Goal: Task Accomplishment & Management: Manage account settings

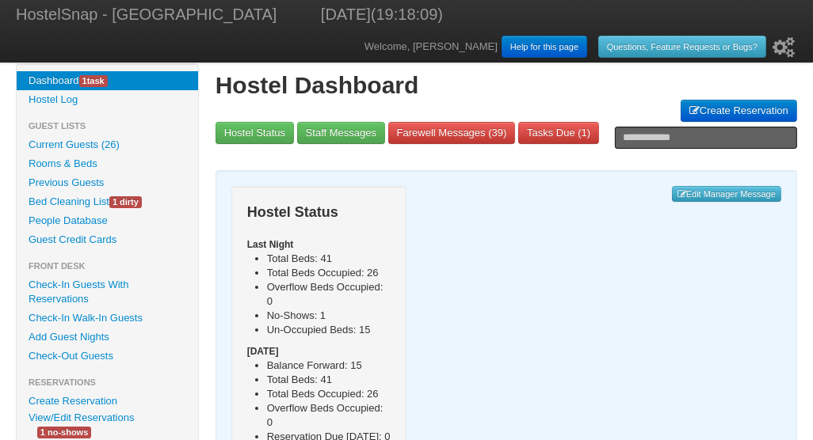
click at [71, 198] on link "Bed Cleaning List 1 dirty" at bounding box center [107, 201] width 181 height 19
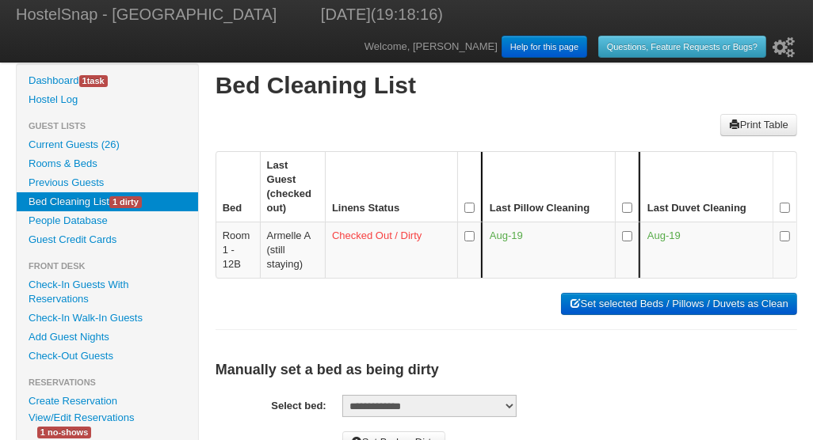
click at [656, 293] on button "Set selected Beds / Pillows / Duvets as Clean" at bounding box center [679, 304] width 236 height 22
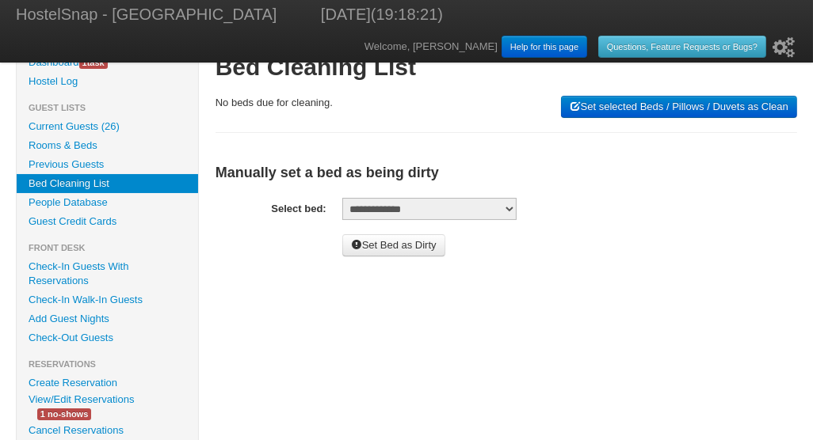
scroll to position [29, 0]
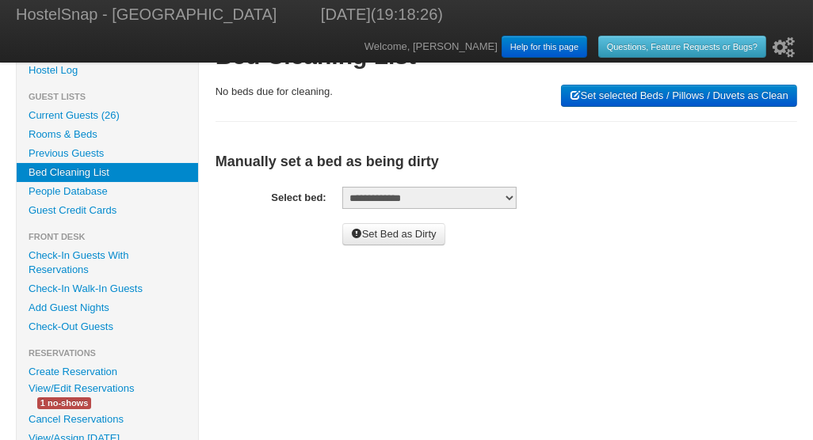
click at [54, 115] on link "Current Guests (26)" at bounding box center [107, 115] width 181 height 19
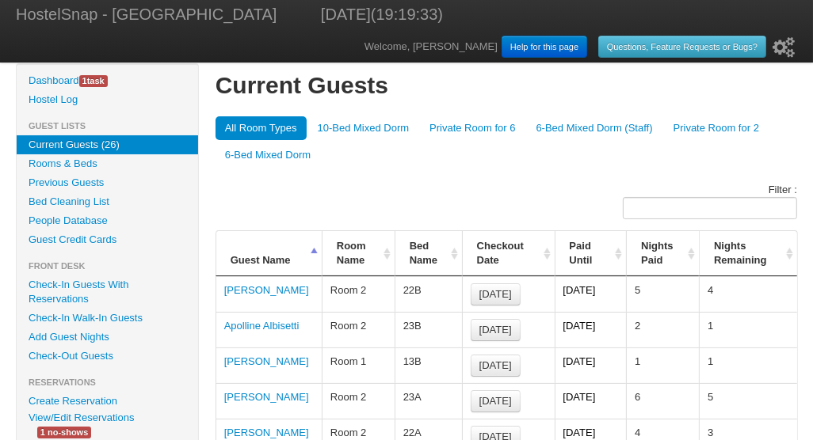
click at [84, 353] on link "Check-Out Guests" at bounding box center [107, 356] width 181 height 19
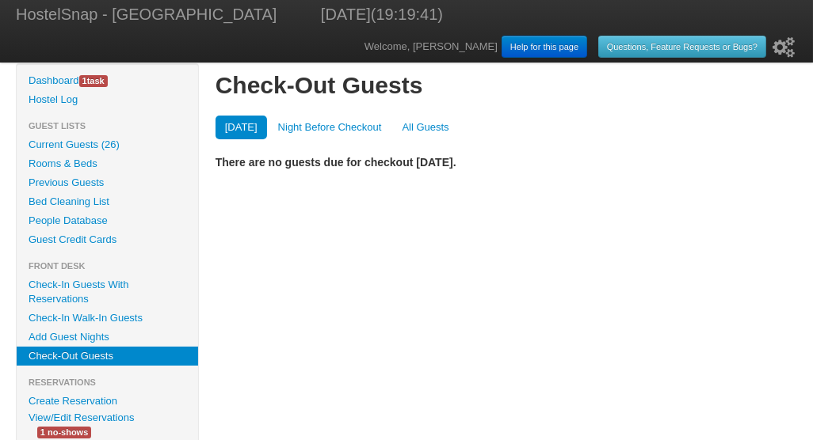
click at [421, 127] on link "All Guests" at bounding box center [425, 128] width 66 height 24
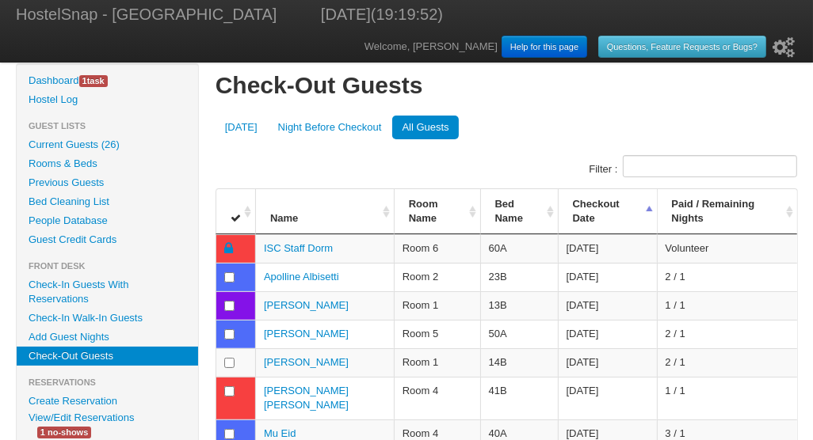
click at [546, 212] on th "Bed Name" at bounding box center [519, 211] width 78 height 45
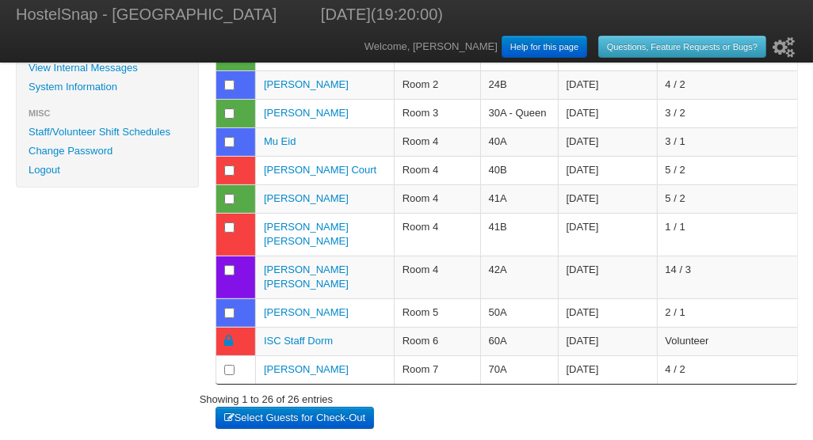
scroll to position [665, 0]
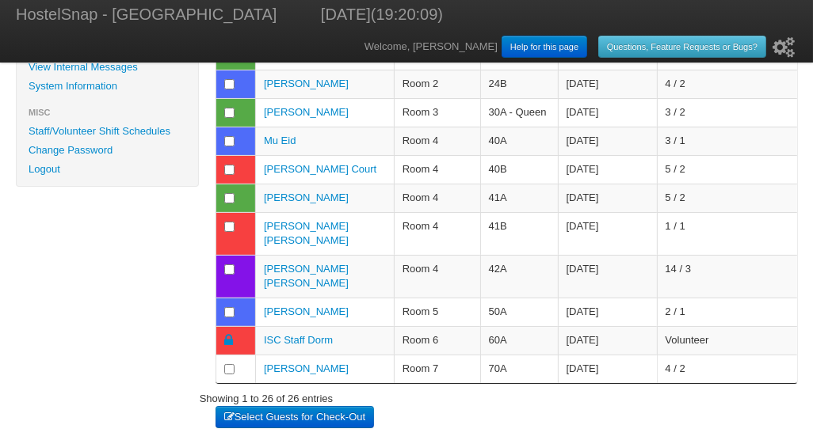
click at [292, 406] on button "Select Guests for Check-Out" at bounding box center [294, 417] width 158 height 22
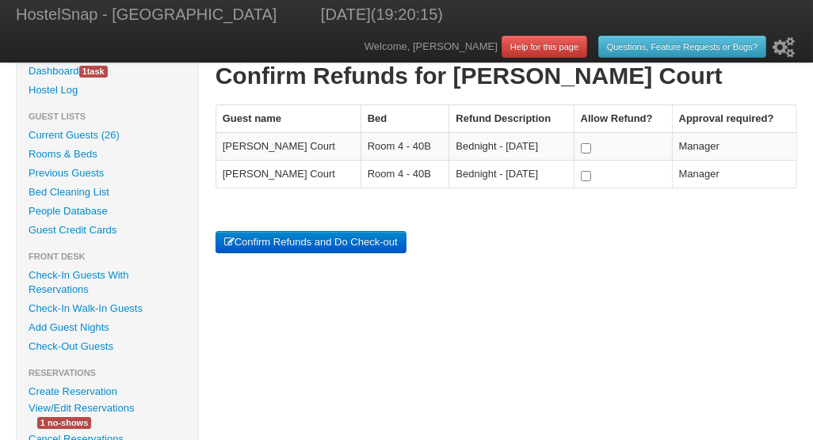
scroll to position [10, 0]
click at [311, 242] on button "Confirm Refunds and Do Check-out" at bounding box center [310, 242] width 191 height 22
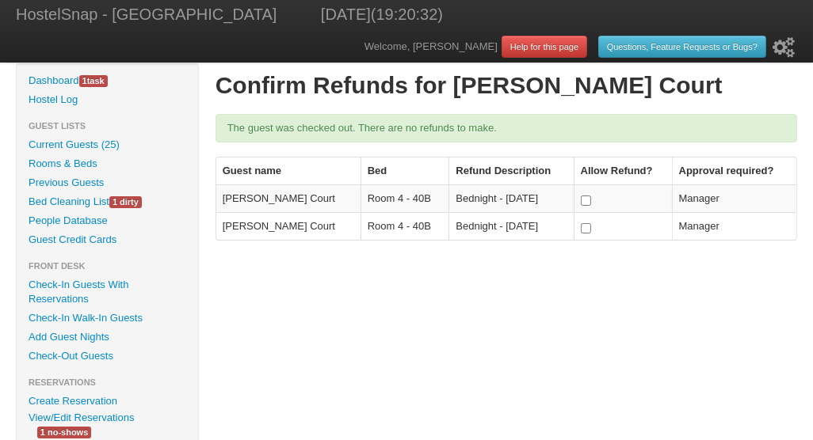
click at [80, 400] on link "Create Reservation" at bounding box center [107, 401] width 181 height 19
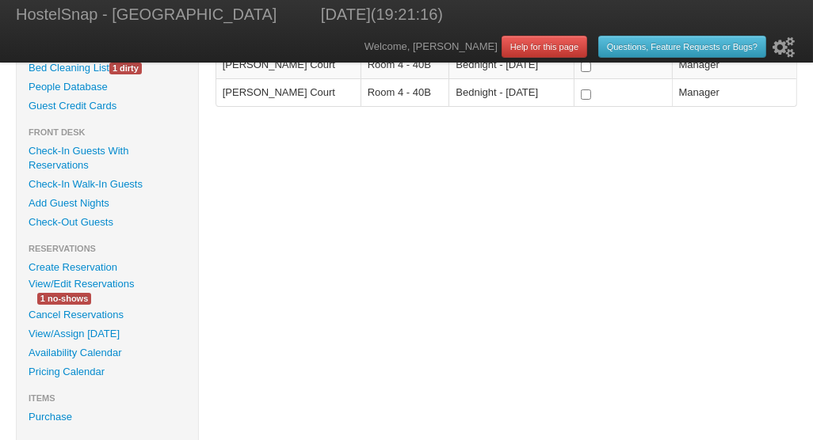
scroll to position [134, 0]
click at [75, 349] on link "Availability Calendar" at bounding box center [107, 353] width 181 height 19
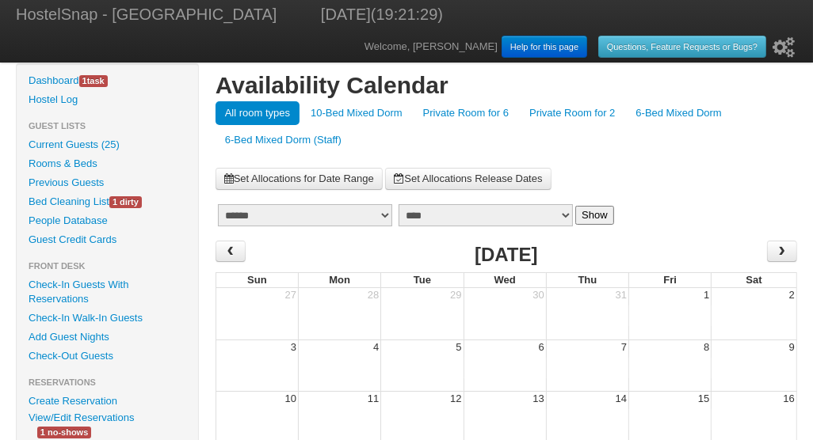
click at [659, 113] on link "6-Bed Mixed Dorm" at bounding box center [678, 113] width 105 height 24
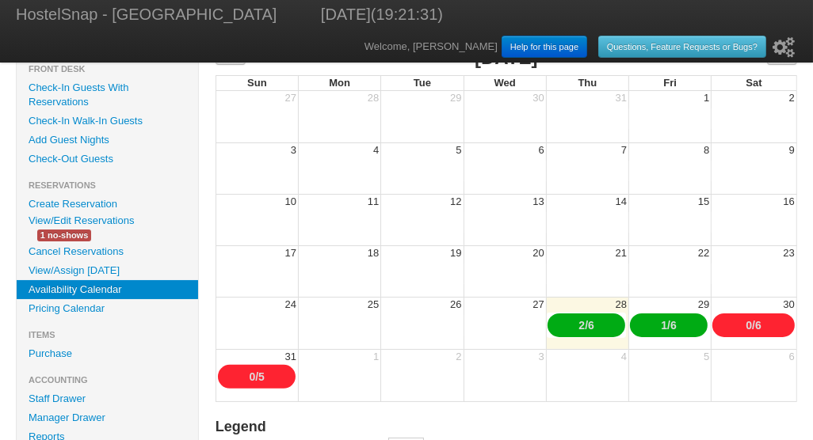
scroll to position [199, 0]
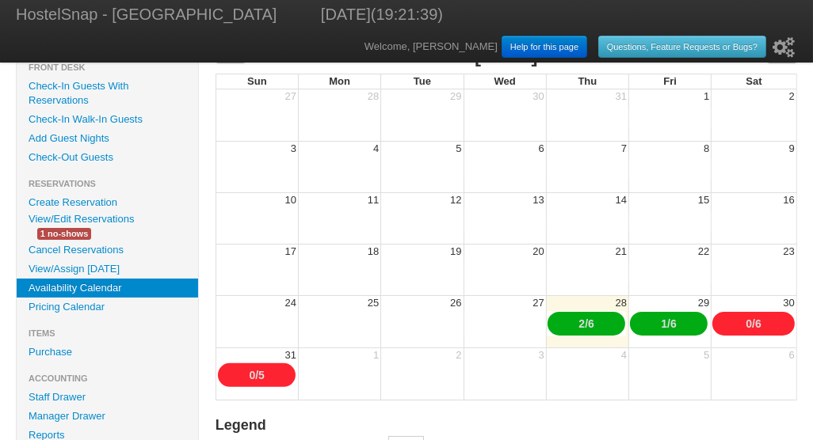
click at [661, 325] on link "1" at bounding box center [664, 324] width 6 height 13
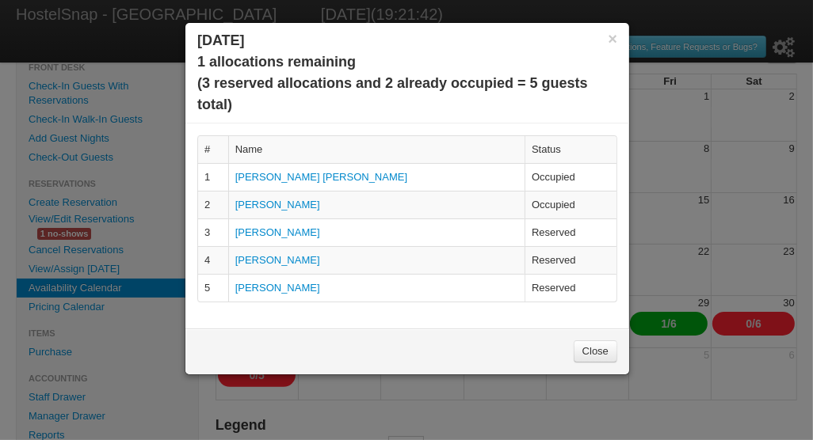
click at [597, 344] on link "Close" at bounding box center [596, 352] width 44 height 22
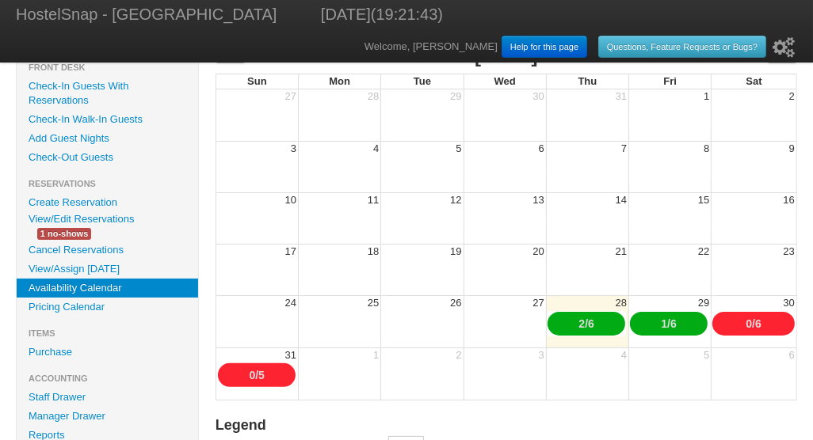
click at [747, 322] on link "0" at bounding box center [748, 324] width 6 height 13
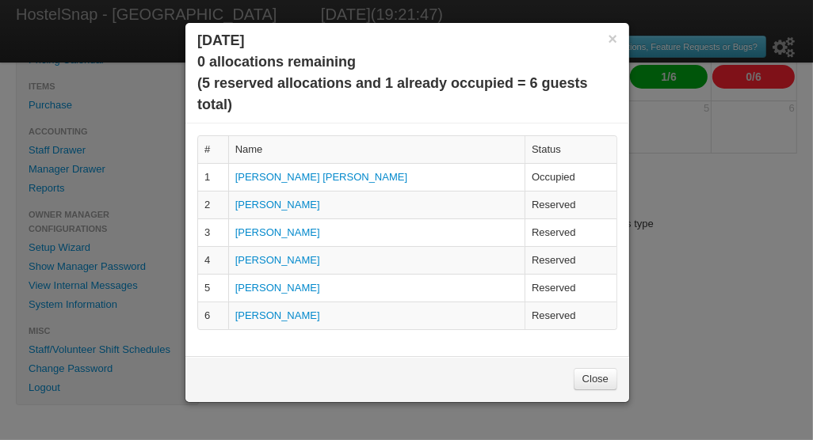
scroll to position [442, 0]
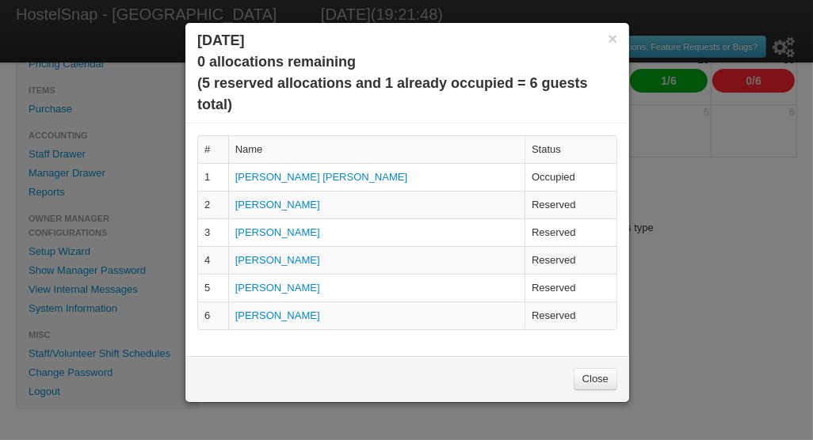
click at [591, 377] on link "Close" at bounding box center [596, 379] width 44 height 22
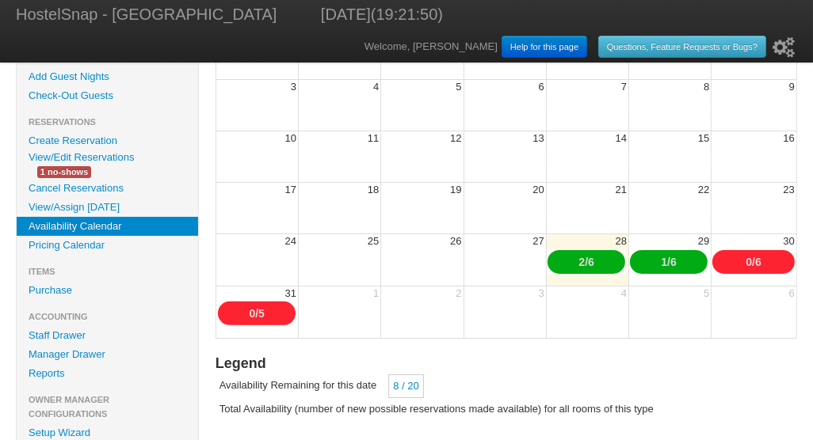
scroll to position [260, 0]
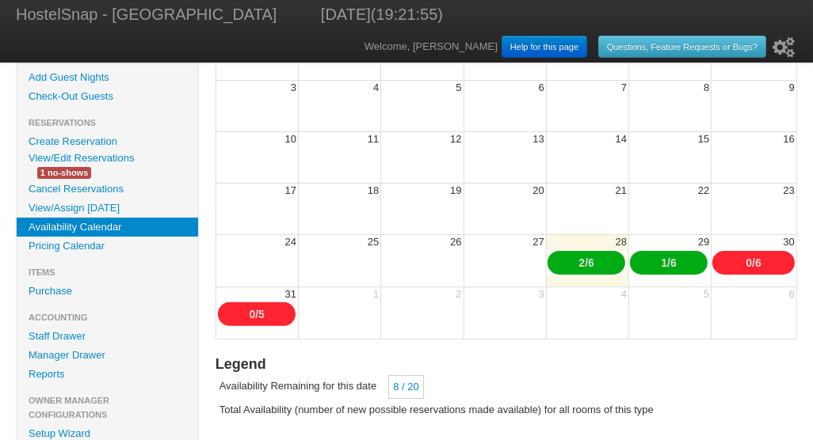
click at [676, 263] on link "6" at bounding box center [673, 263] width 6 height 13
type input "*"
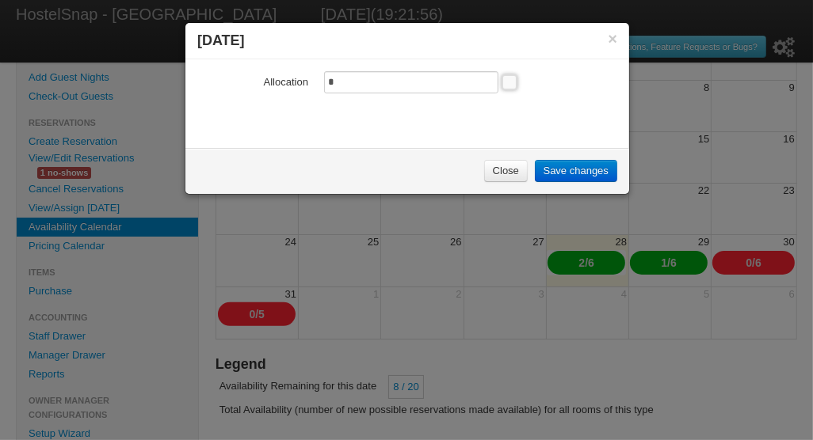
click at [343, 84] on input "*" at bounding box center [411, 82] width 174 height 22
type input "*"
click at [574, 169] on link "Save changes" at bounding box center [576, 171] width 82 height 22
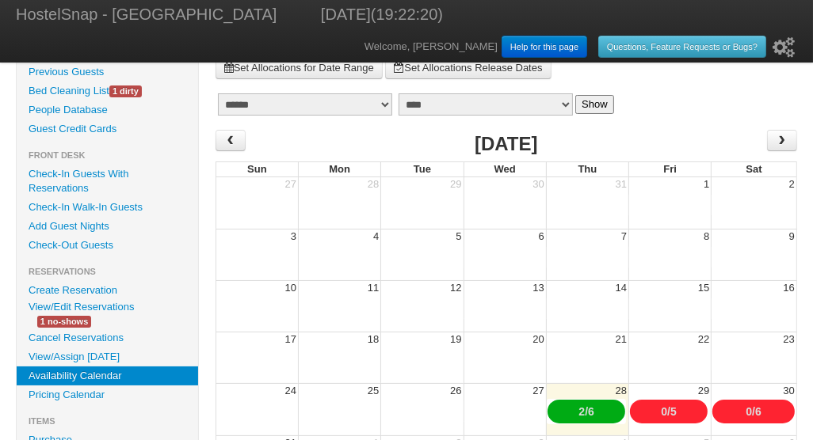
scroll to position [112, 0]
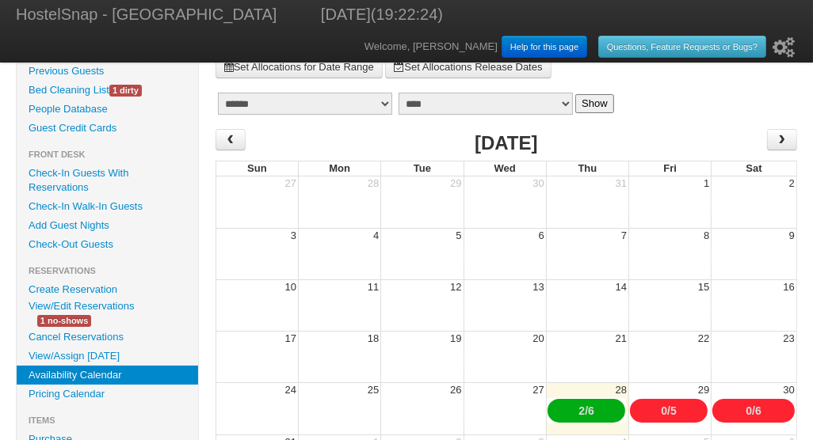
click at [67, 68] on link "Previous Guests" at bounding box center [107, 71] width 181 height 19
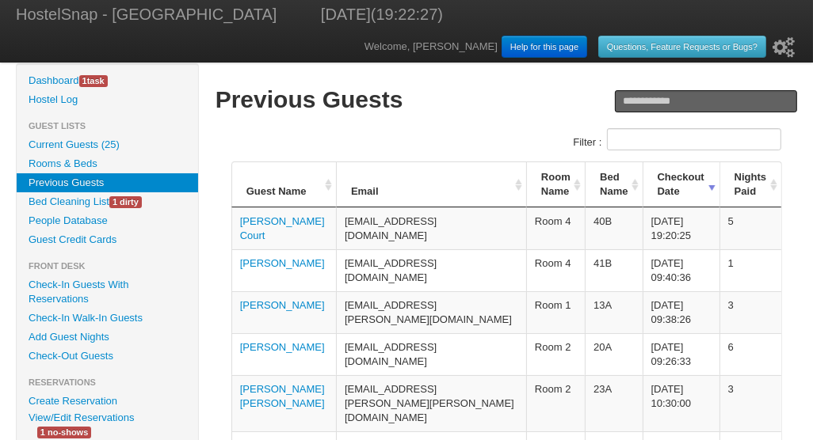
click at [275, 223] on link "Joseph Court" at bounding box center [282, 228] width 85 height 26
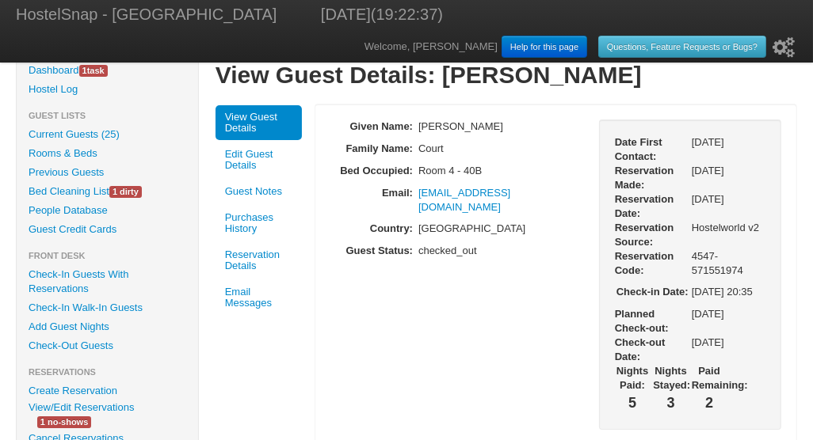
scroll to position [17, 0]
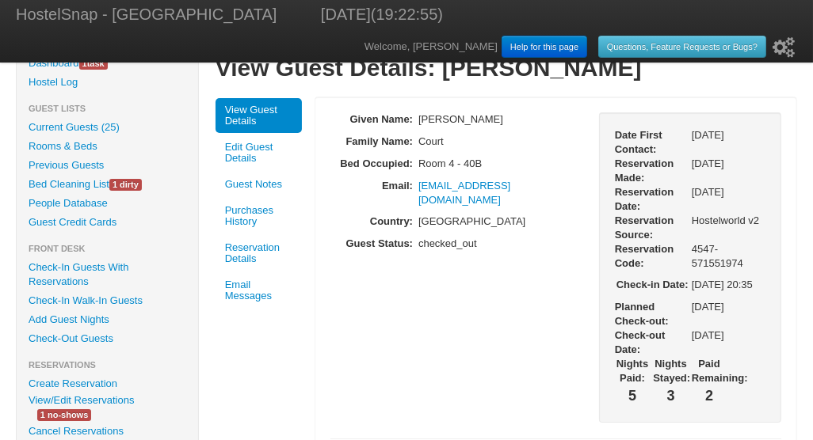
click at [253, 222] on link "Purchases History" at bounding box center [258, 216] width 86 height 35
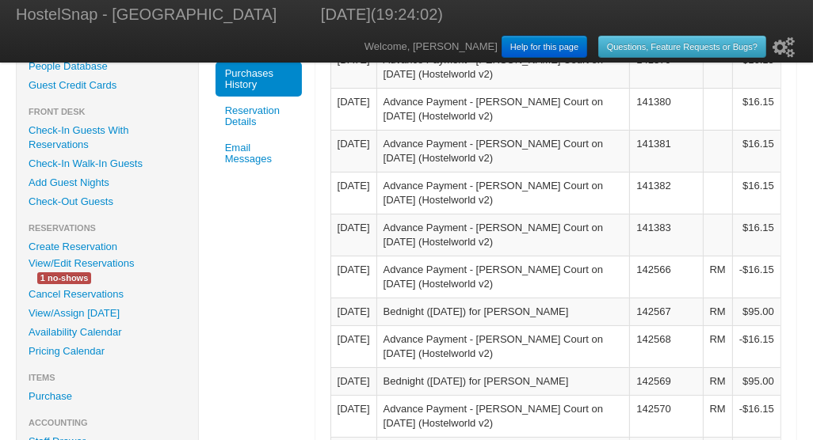
scroll to position [149, 0]
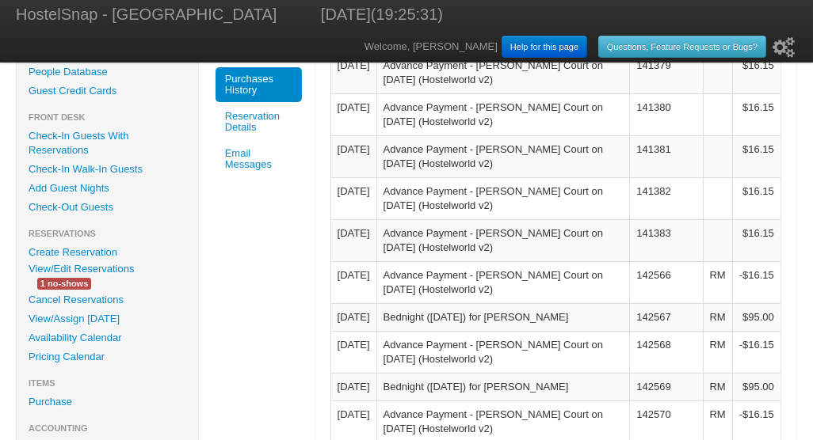
click at [85, 337] on link "Availability Calendar" at bounding box center [107, 338] width 181 height 19
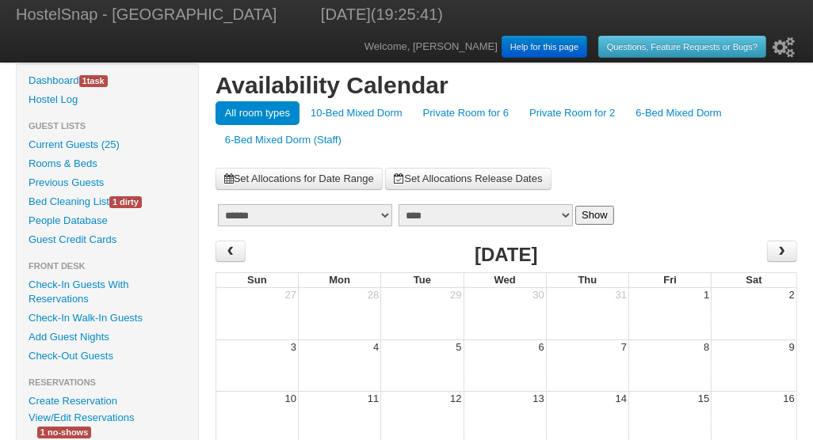
click at [663, 110] on link "6-Bed Mixed Dorm" at bounding box center [678, 113] width 105 height 24
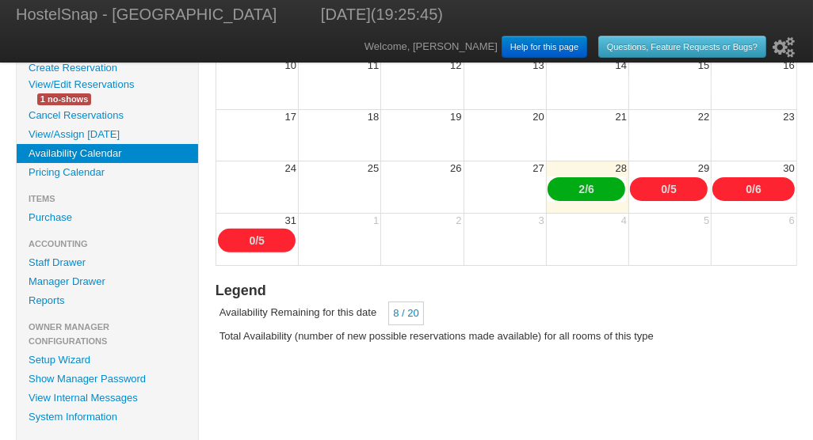
scroll to position [312, 0]
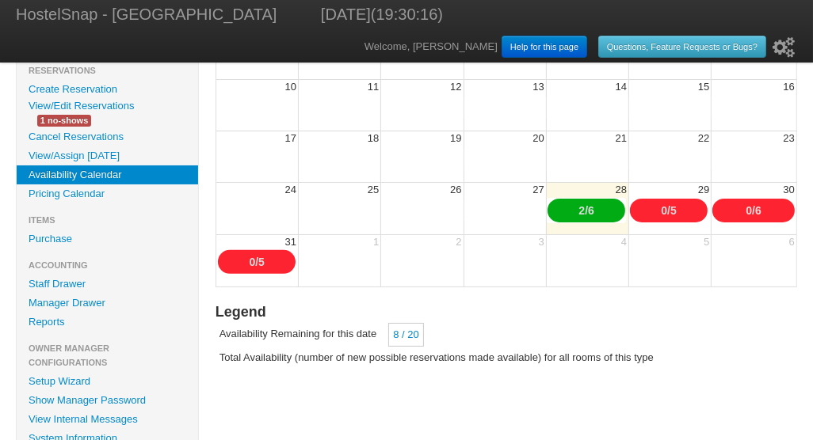
click at [676, 213] on link "5" at bounding box center [673, 210] width 6 height 13
type input "*"
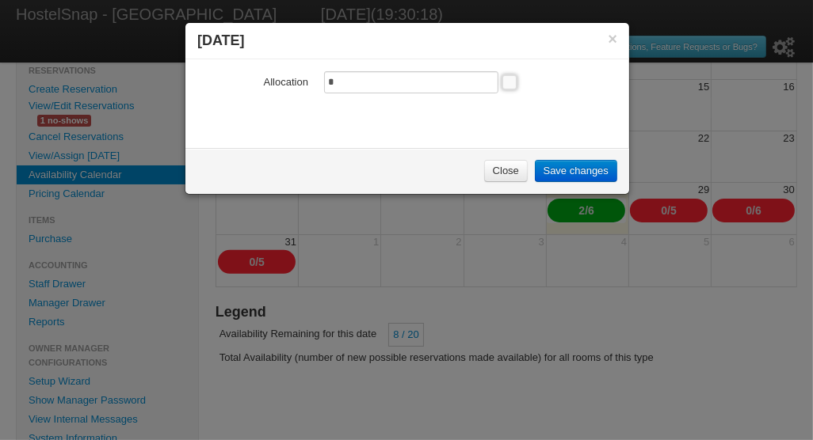
click at [333, 80] on input "*" at bounding box center [411, 82] width 174 height 22
type input "*"
click at [554, 168] on link "Save changes" at bounding box center [576, 171] width 82 height 22
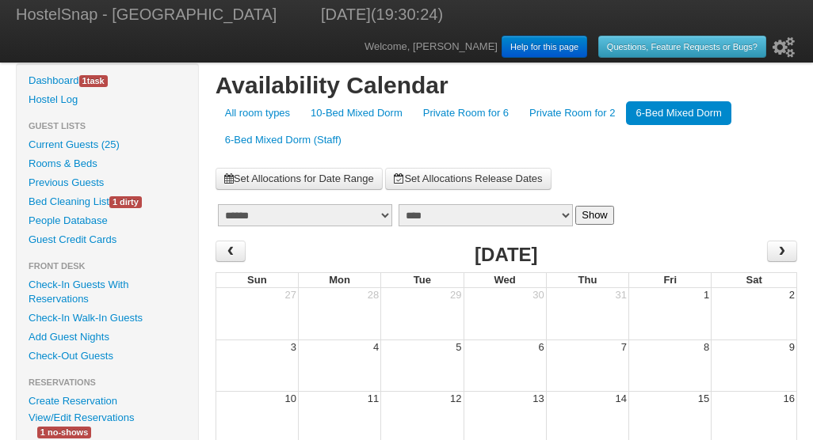
scroll to position [309, 0]
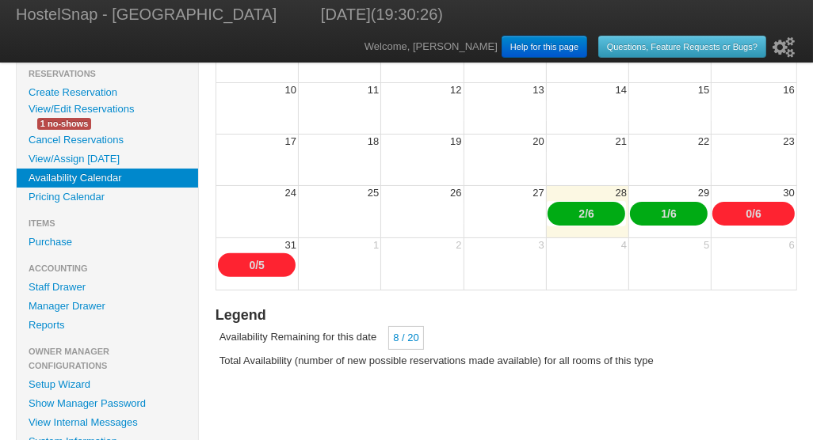
click at [82, 90] on link "Create Reservation" at bounding box center [107, 92] width 181 height 19
